Goal: Information Seeking & Learning: Check status

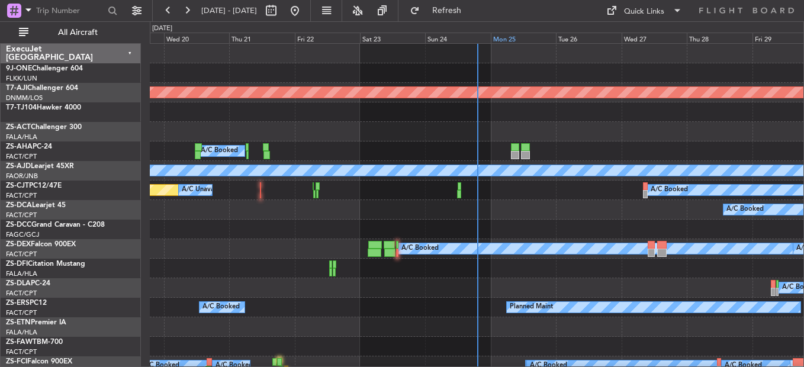
click at [506, 37] on div "Mon 25" at bounding box center [523, 38] width 65 height 11
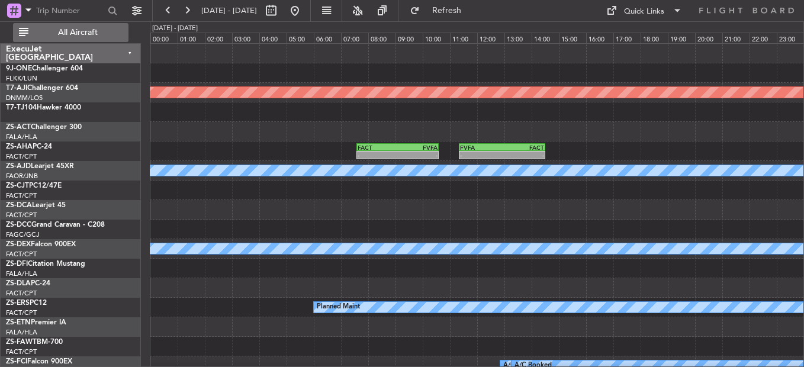
click at [89, 35] on span "All Aircraft" at bounding box center [78, 32] width 94 height 8
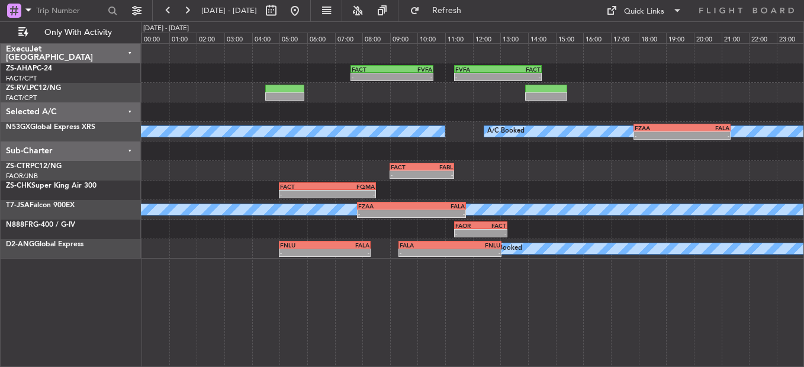
drag, startPoint x: 190, startPoint y: 12, endPoint x: 291, endPoint y: 89, distance: 126.3
click at [191, 13] on button at bounding box center [187, 10] width 19 height 19
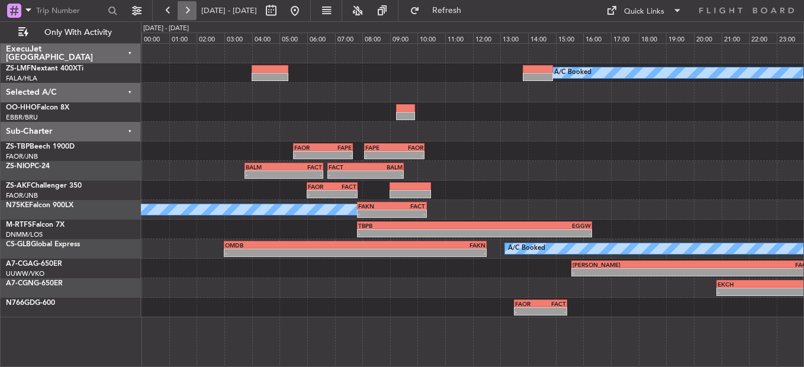
click at [189, 14] on button at bounding box center [187, 10] width 19 height 19
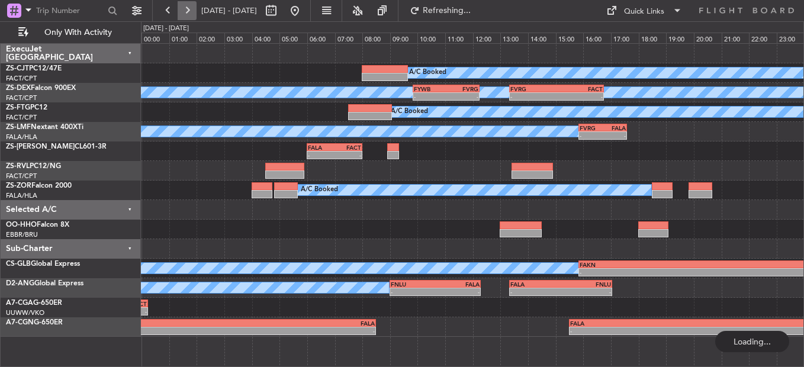
click at [190, 12] on button at bounding box center [187, 10] width 19 height 19
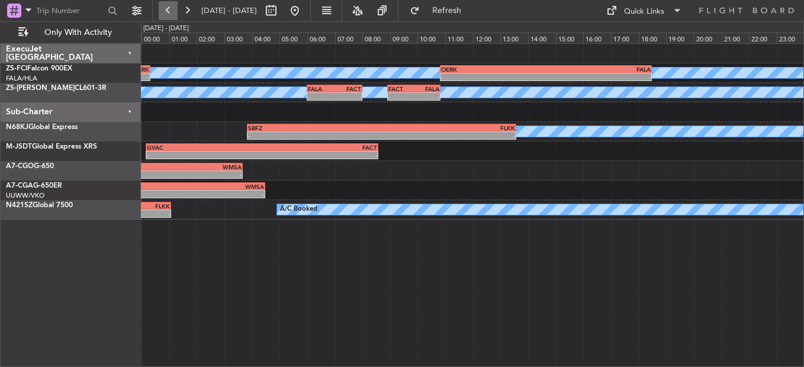
click at [166, 14] on button at bounding box center [168, 10] width 19 height 19
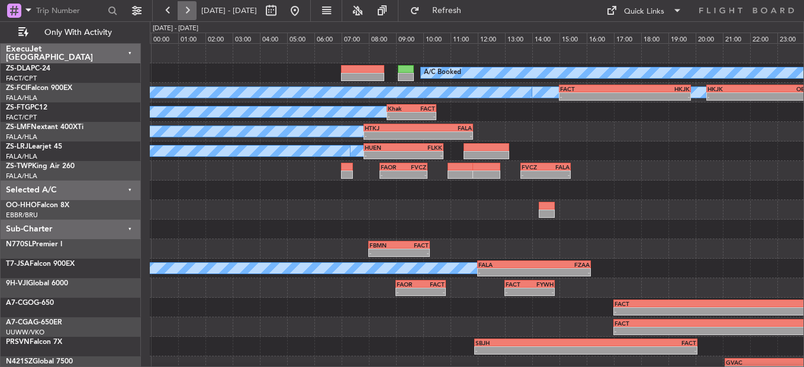
click at [186, 12] on button at bounding box center [187, 10] width 19 height 19
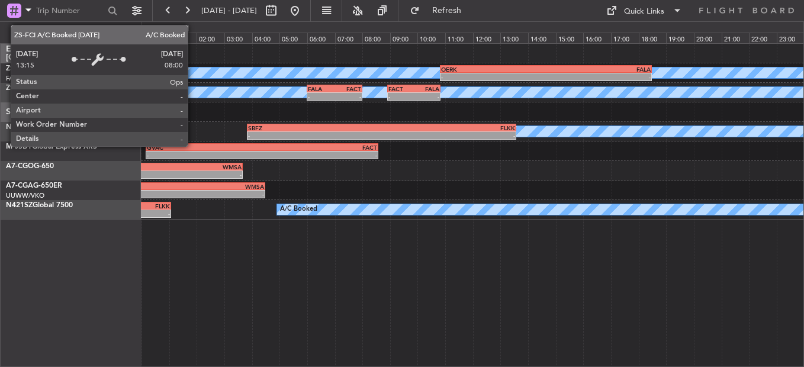
click at [193, 67] on div "A/C Booked" at bounding box center [472, 73] width 1987 height 12
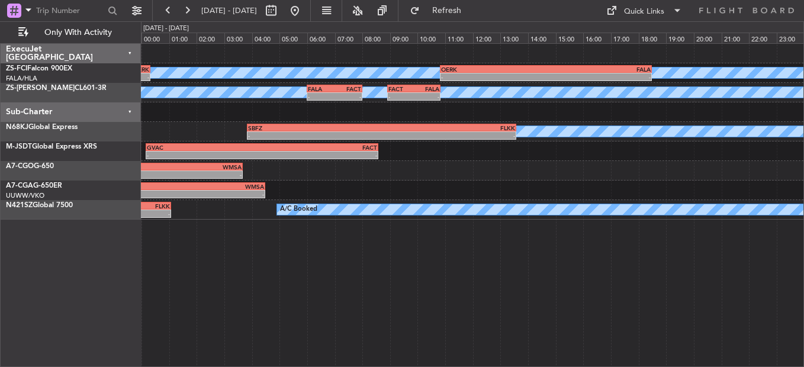
click at [121, 253] on div "ExecuJet [GEOGRAPHIC_DATA] ZS-FCI Falcon 900EX FALA/HLA Lanseria ZS-PAT CL601-3…" at bounding box center [71, 205] width 140 height 324
click at [188, 14] on button at bounding box center [187, 10] width 19 height 19
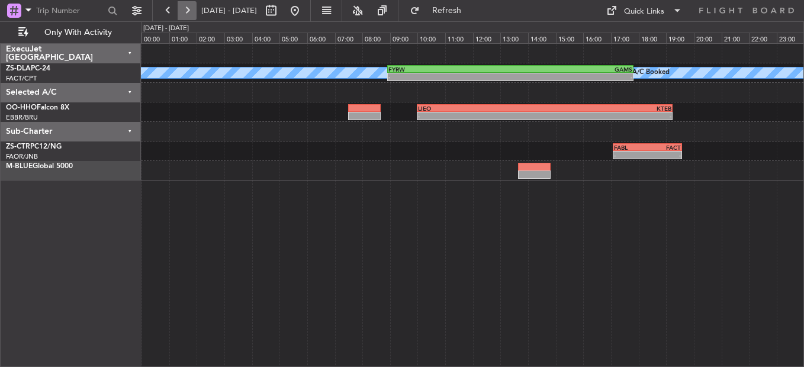
click at [188, 13] on button at bounding box center [187, 10] width 19 height 19
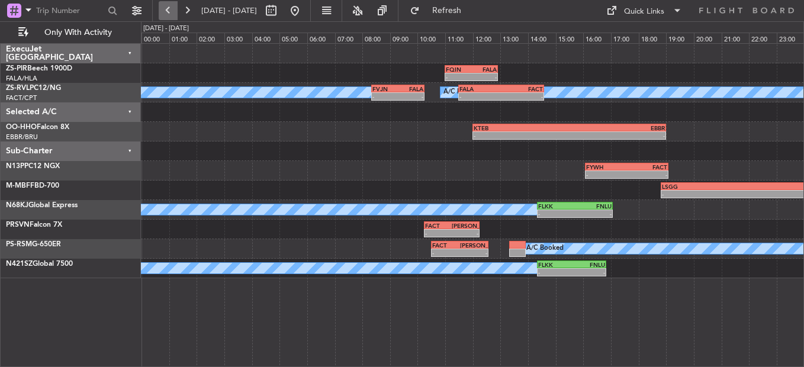
click at [172, 12] on button at bounding box center [168, 10] width 19 height 19
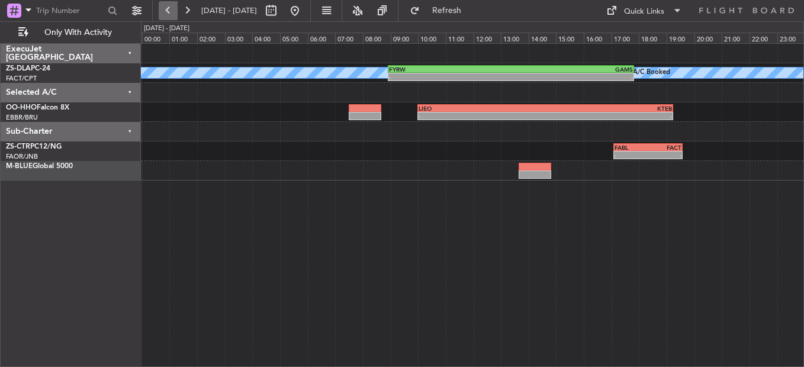
click at [172, 12] on button at bounding box center [168, 10] width 19 height 19
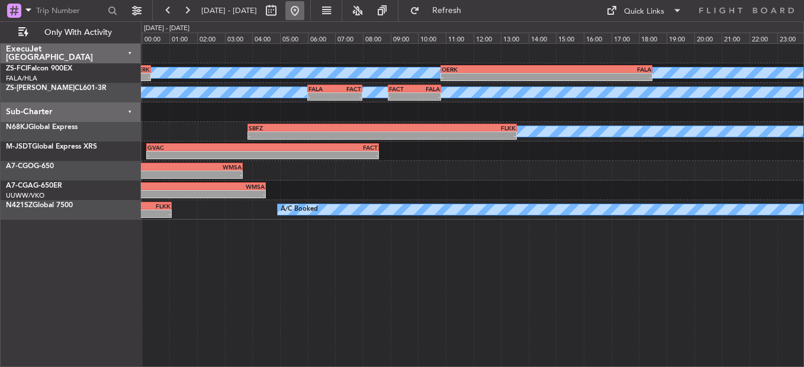
click at [304, 9] on button at bounding box center [294, 10] width 19 height 19
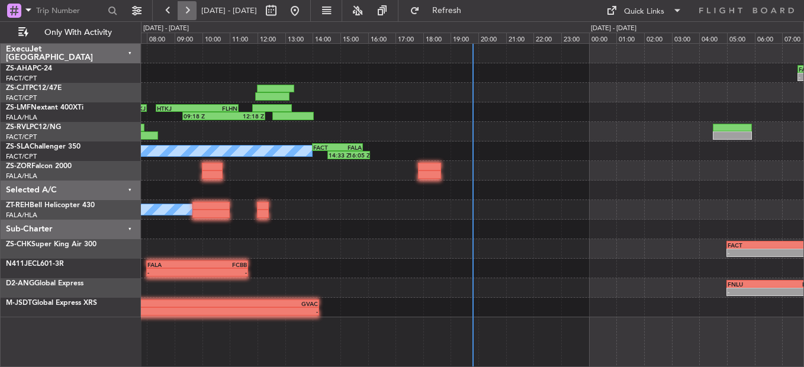
click at [185, 11] on button at bounding box center [187, 10] width 19 height 19
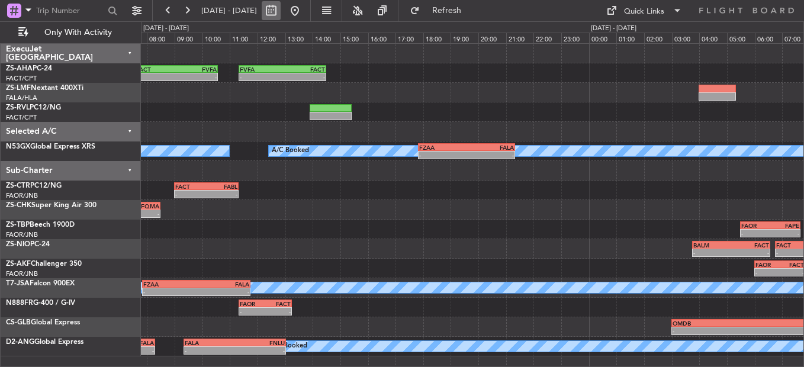
click at [281, 13] on button at bounding box center [271, 10] width 19 height 19
select select "8"
select select "2025"
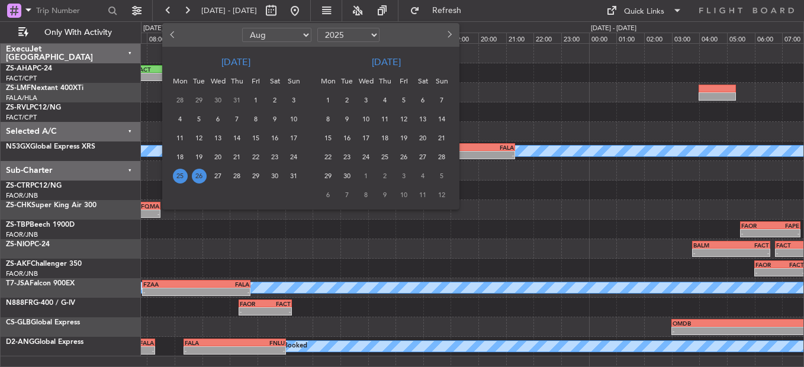
click at [179, 177] on span "25" at bounding box center [180, 176] width 15 height 15
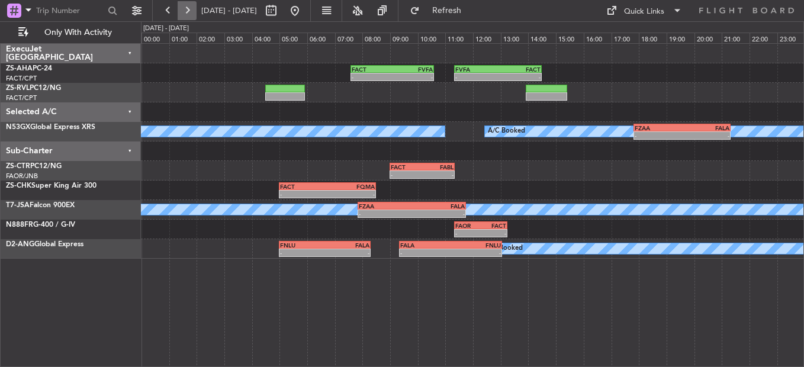
click at [189, 7] on button at bounding box center [187, 10] width 19 height 19
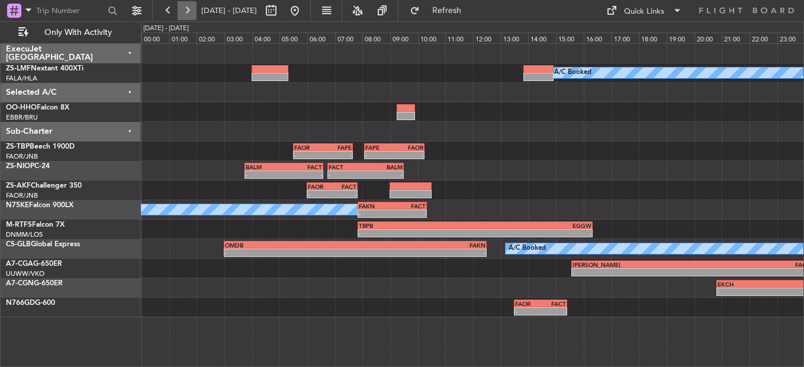
click at [188, 11] on button at bounding box center [187, 10] width 19 height 19
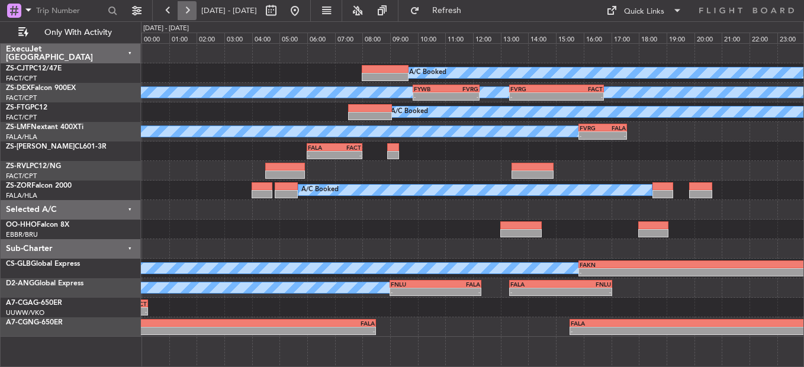
click at [194, 7] on button at bounding box center [187, 10] width 19 height 19
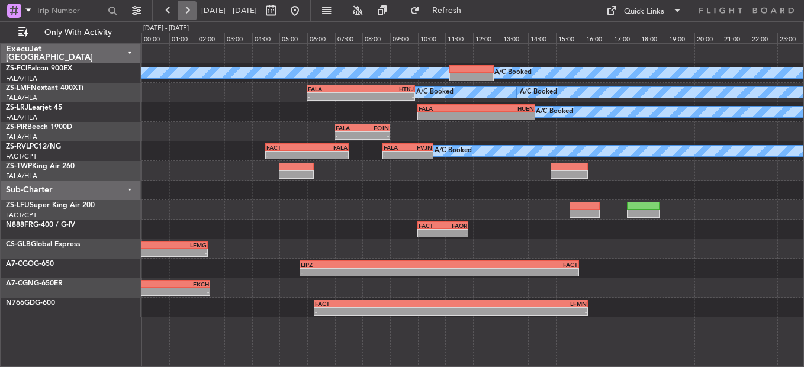
click at [191, 7] on button at bounding box center [187, 10] width 19 height 19
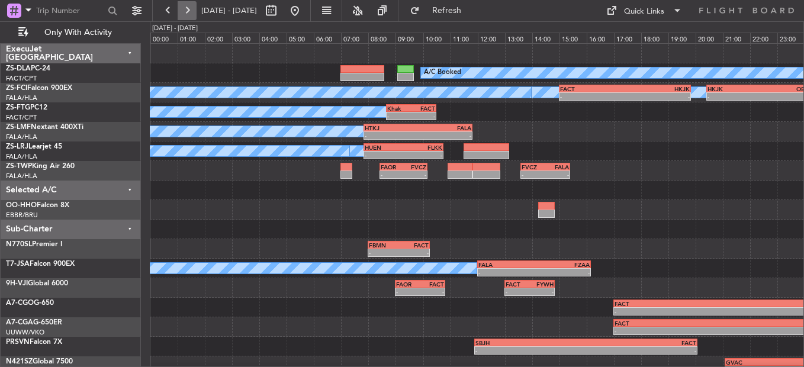
click at [188, 7] on button at bounding box center [187, 10] width 19 height 19
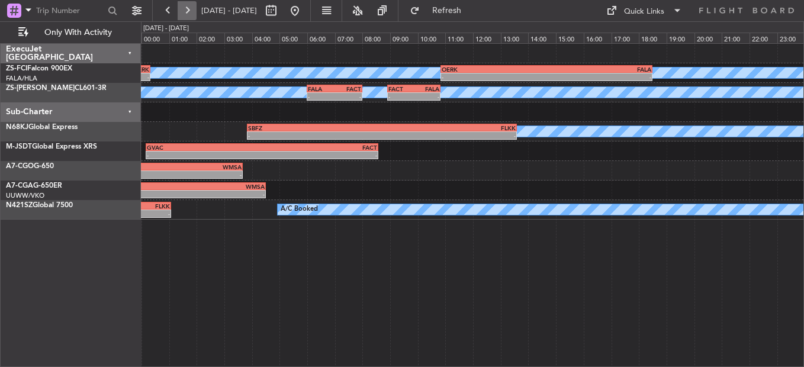
click at [188, 11] on button at bounding box center [187, 10] width 19 height 19
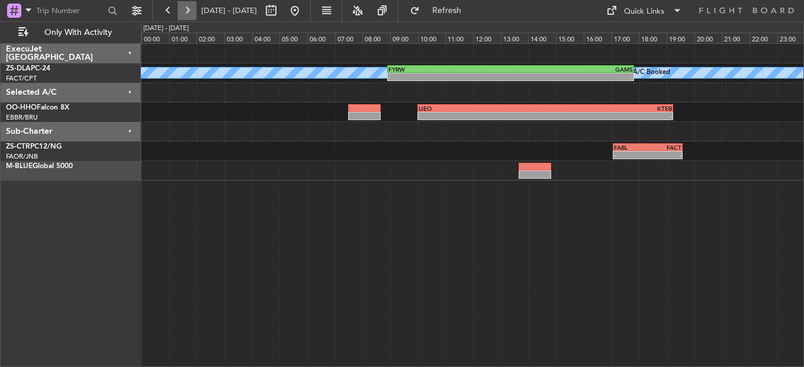
click at [188, 12] on button at bounding box center [187, 10] width 19 height 19
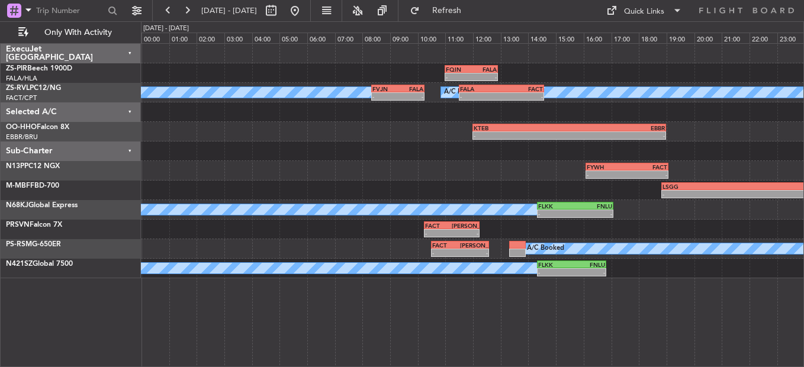
click at [304, 16] on button at bounding box center [294, 10] width 19 height 19
